Goal: Task Accomplishment & Management: Manage account settings

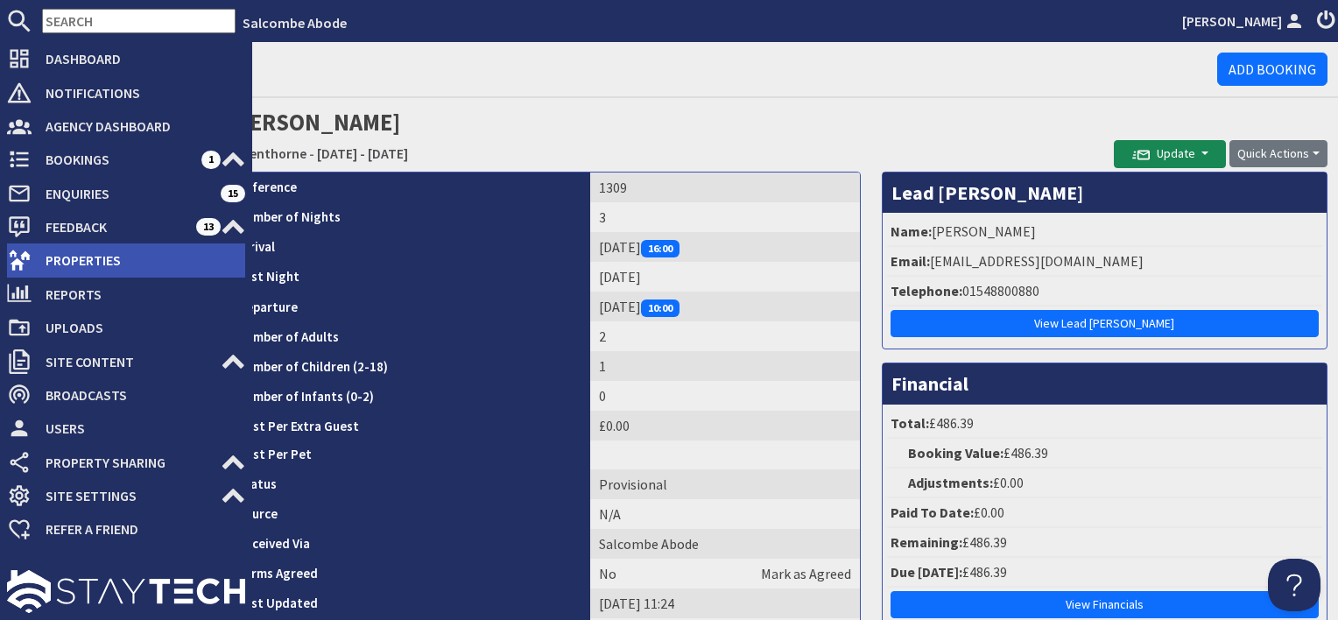
click at [84, 270] on span "Properties" at bounding box center [139, 260] width 214 height 28
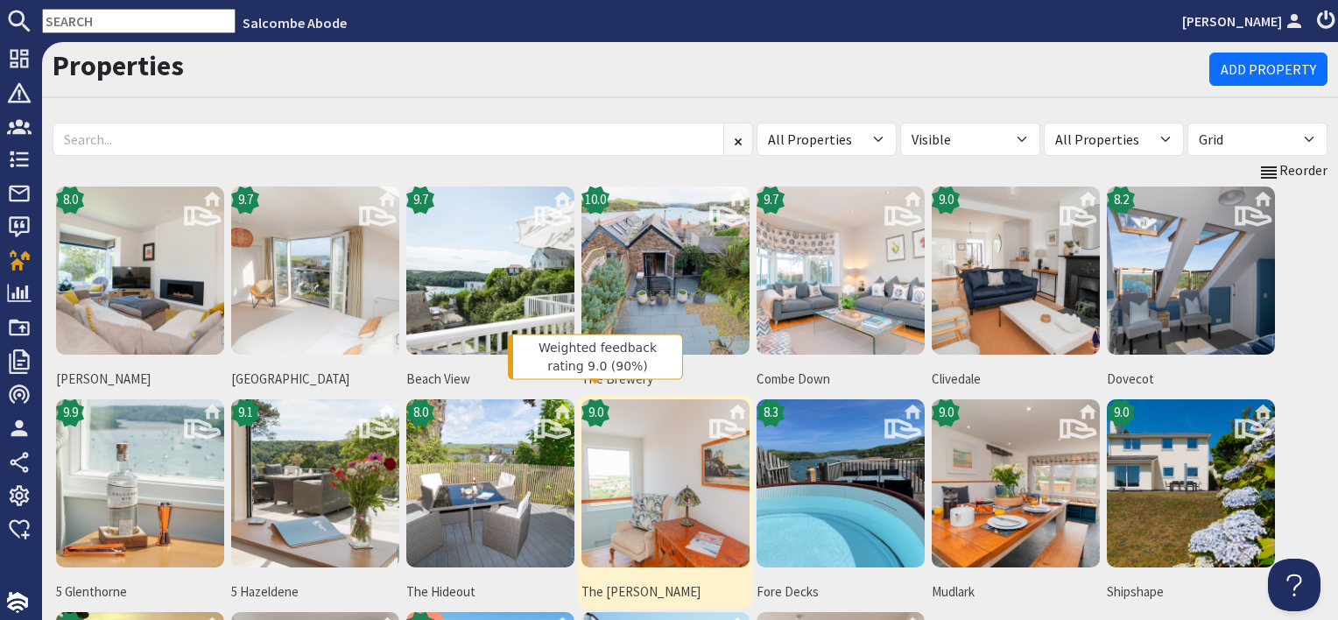
scroll to position [88, 0]
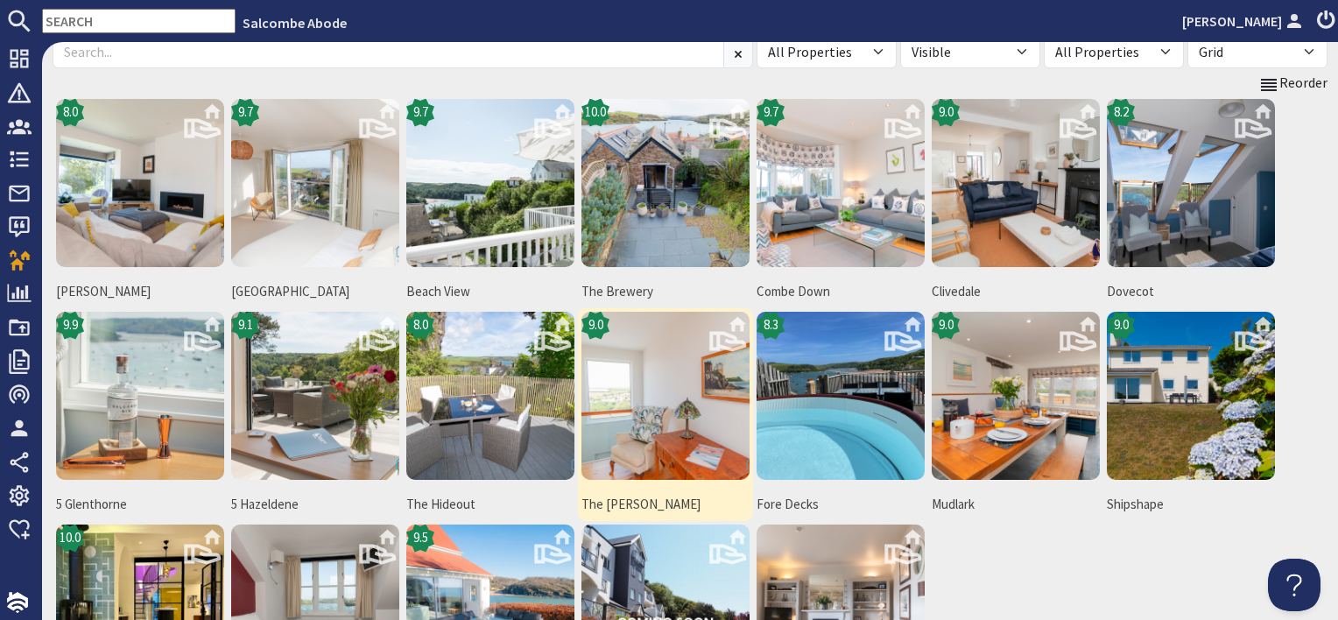
click at [672, 397] on img at bounding box center [666, 396] width 168 height 168
click at [667, 401] on img at bounding box center [666, 396] width 168 height 168
click at [666, 398] on img at bounding box center [666, 396] width 168 height 168
click at [642, 430] on img at bounding box center [666, 396] width 168 height 168
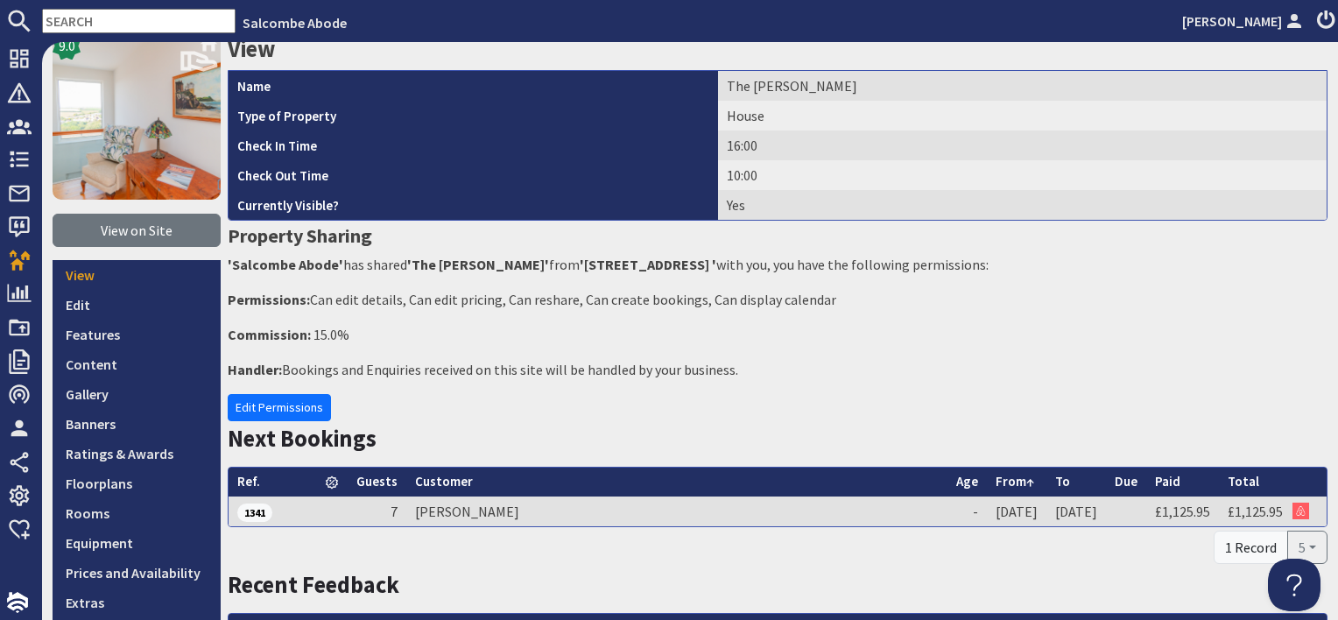
scroll to position [175, 0]
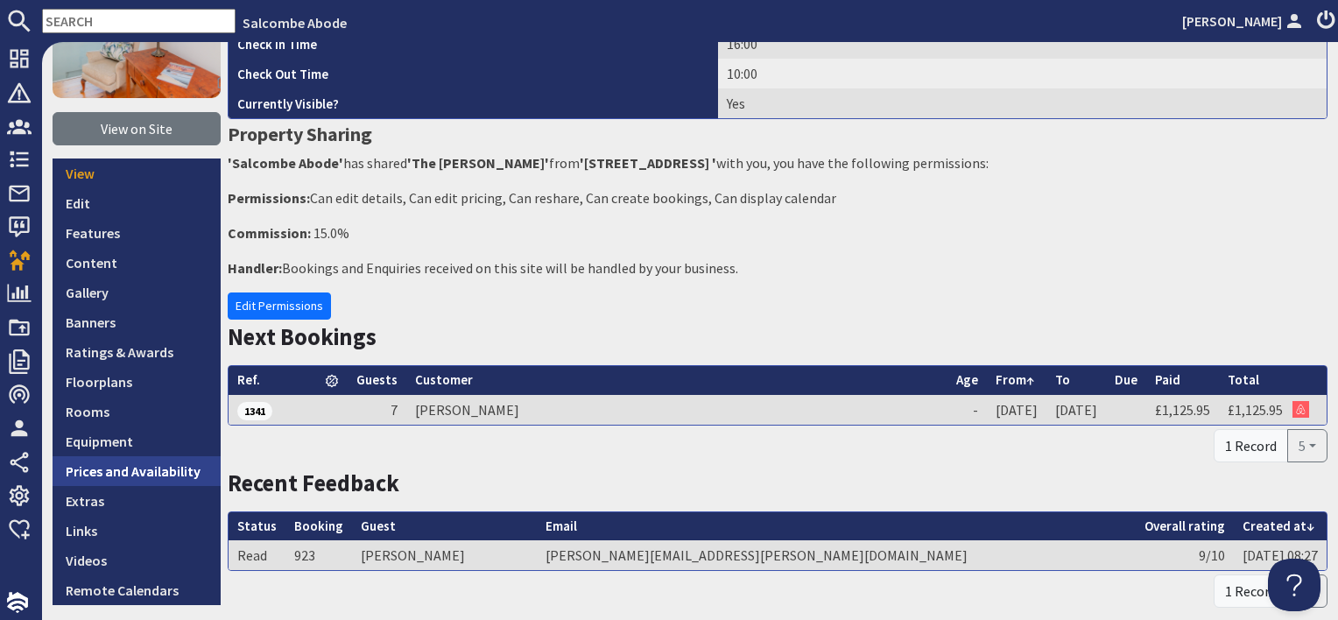
click at [179, 459] on link "Prices and Availability" at bounding box center [137, 471] width 168 height 30
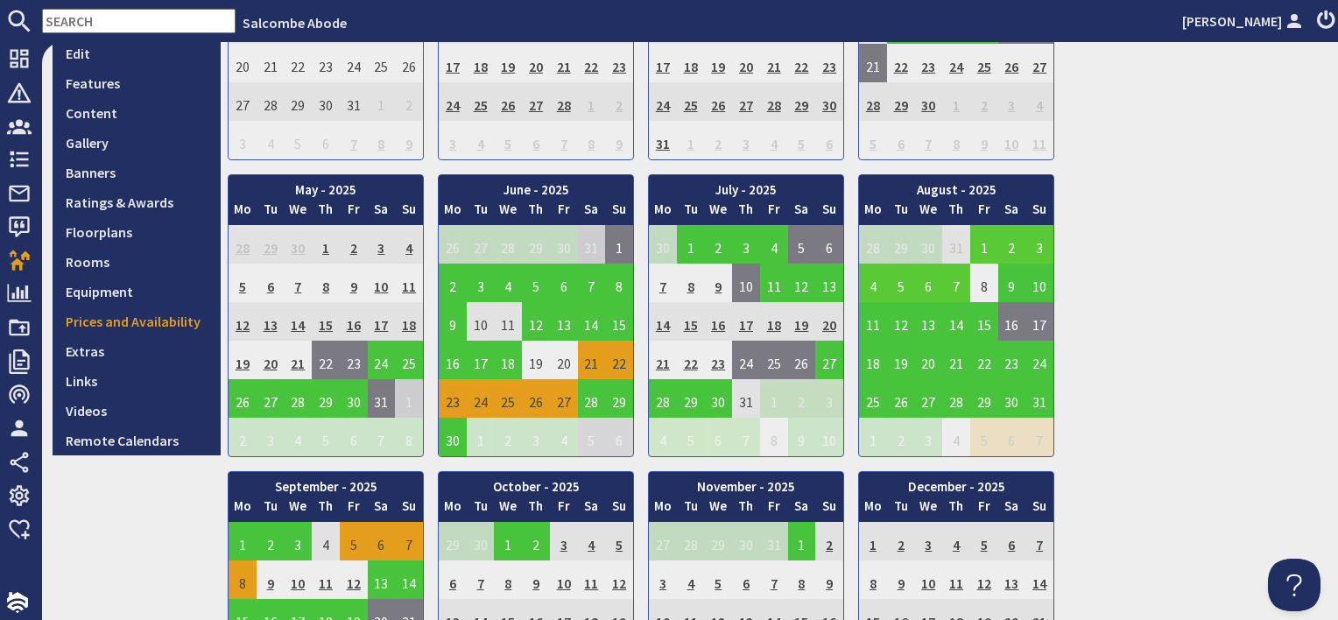
scroll to position [438, 0]
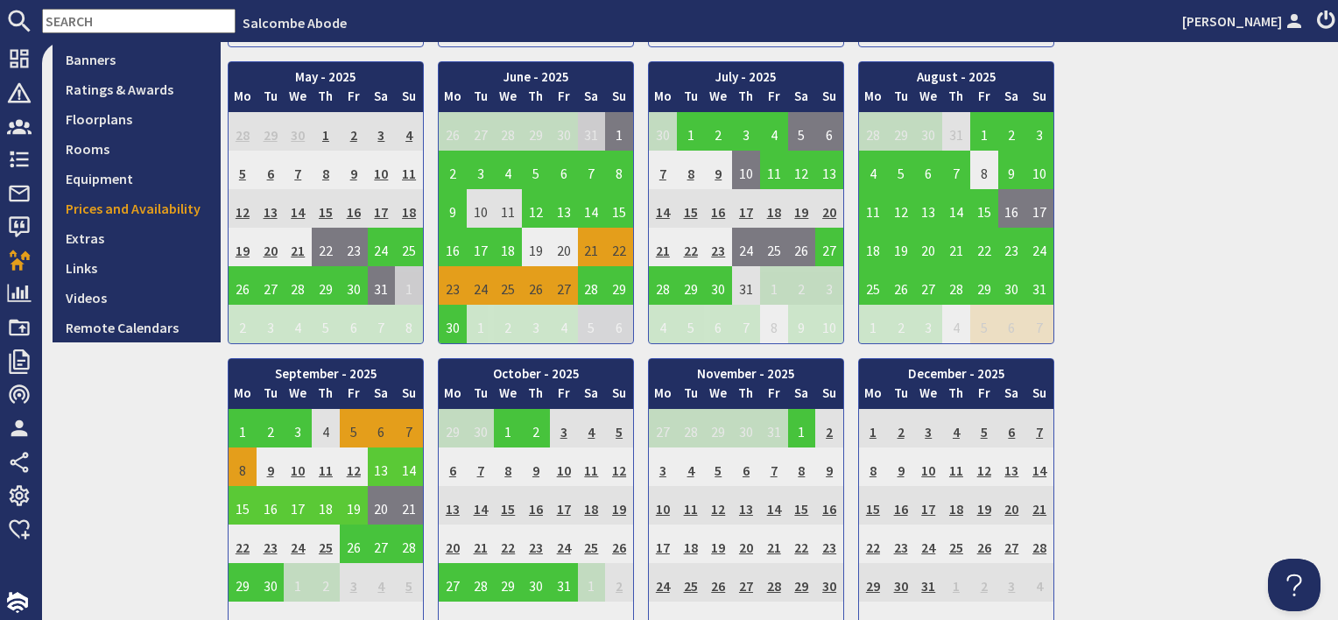
click at [380, 469] on td "13" at bounding box center [382, 467] width 28 height 39
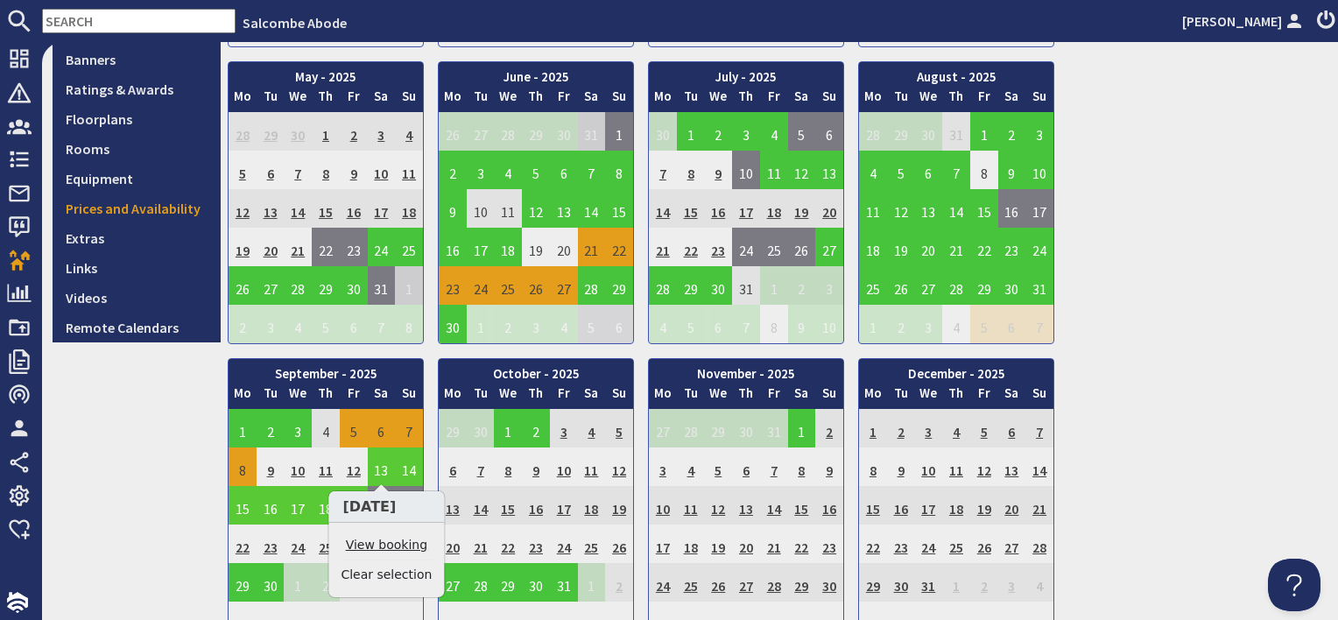
click at [385, 542] on link "View booking" at bounding box center [386, 545] width 91 height 18
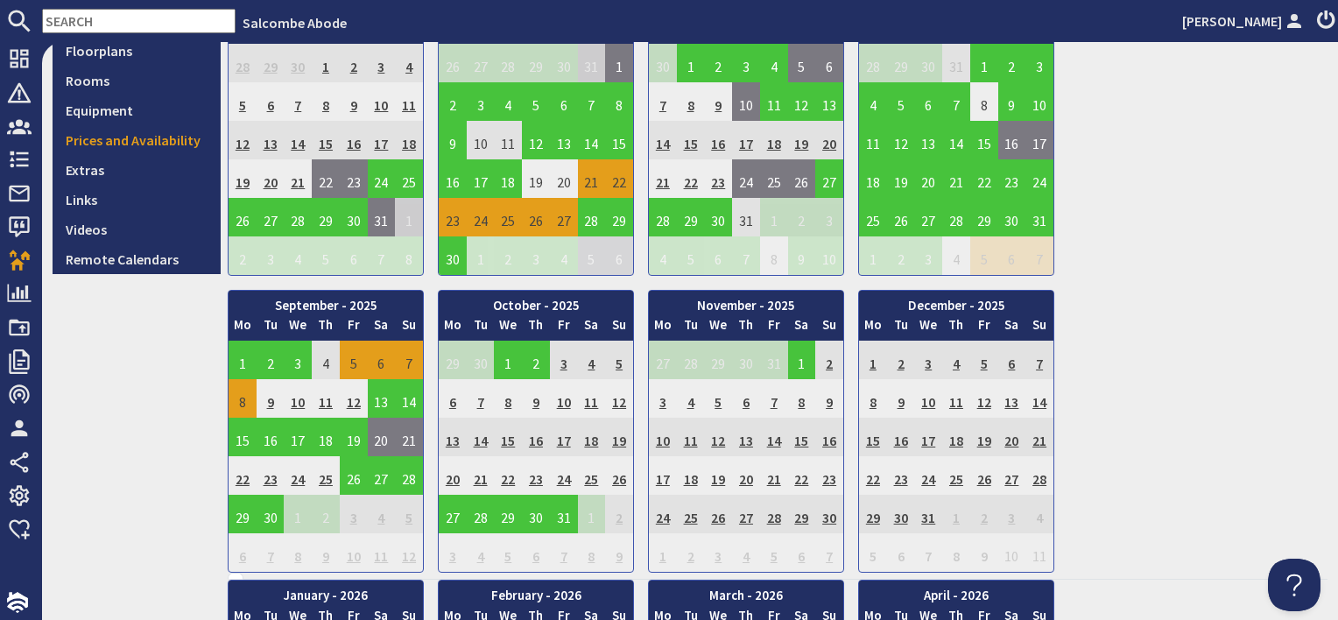
scroll to position [701, 0]
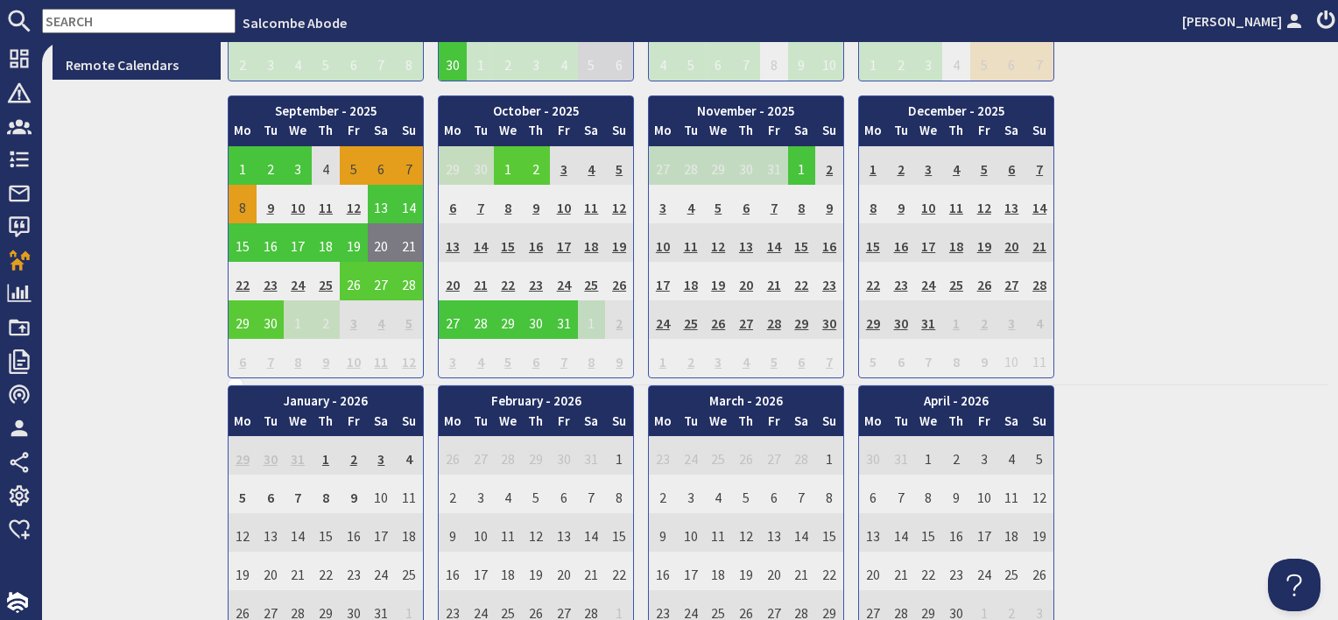
click at [354, 280] on td "26" at bounding box center [354, 281] width 28 height 39
click at [355, 359] on link "View booking" at bounding box center [359, 359] width 91 height 18
